Goal: Communication & Community: Answer question/provide support

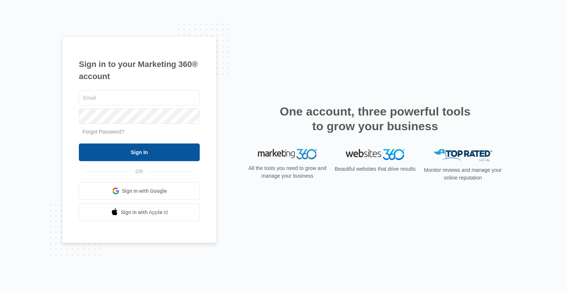
type input "[PERSON_NAME][EMAIL_ADDRESS][DOMAIN_NAME]"
click at [167, 156] on input "Sign In" at bounding box center [139, 153] width 121 height 18
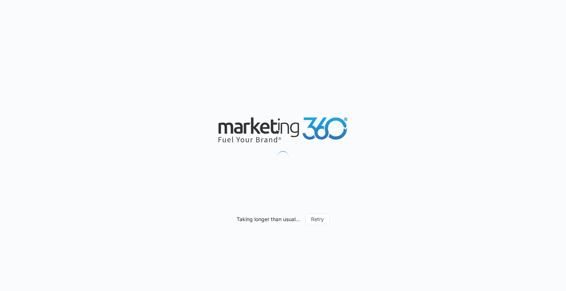
type input "08/07/2025"
type input "09/06/2025"
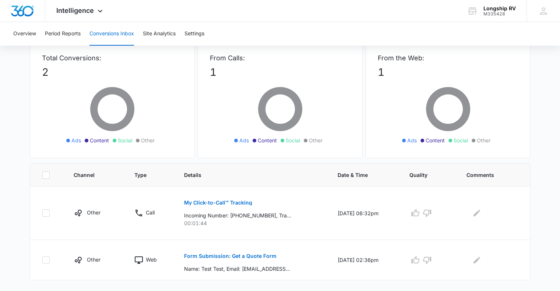
scroll to position [50, 0]
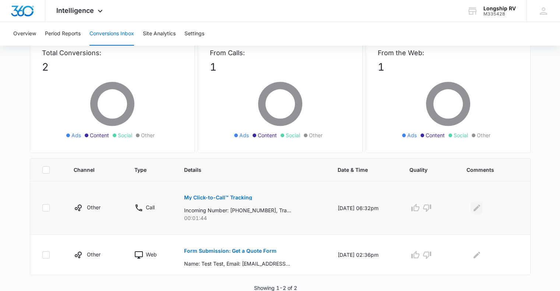
click at [481, 208] on icon "Edit Comments" at bounding box center [476, 208] width 9 height 9
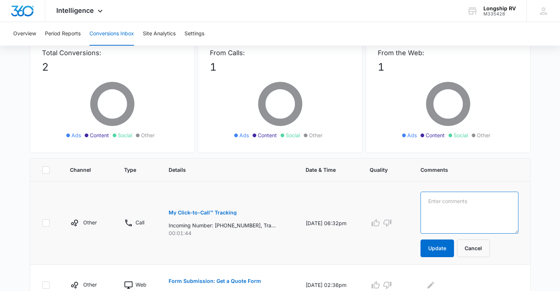
click at [481, 208] on textarea at bounding box center [470, 213] width 98 height 42
type textarea "w"
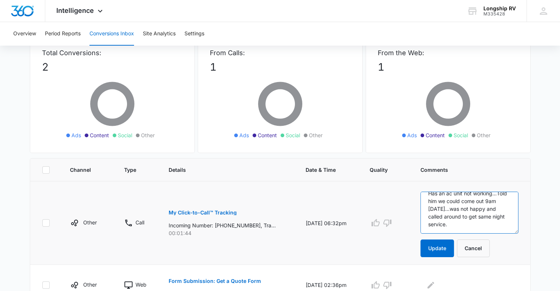
click at [451, 215] on textarea "Has an ac unit not working...Told him we could come out 9am saturday...was not …" at bounding box center [470, 213] width 98 height 42
click at [464, 218] on textarea "Has an ac unit not working...Told him we could come out 9am saturday...was not …" at bounding box center [470, 213] width 98 height 42
click at [445, 213] on textarea "Has an ac unit not working...Told him we could come out 9am saturday...was not …" at bounding box center [470, 213] width 98 height 42
type textarea "Has an ac unit not working...Told him we could come out 9am Saturday...was not …"
click at [442, 248] on button "Update" at bounding box center [438, 249] width 34 height 18
